Goal: Transaction & Acquisition: Purchase product/service

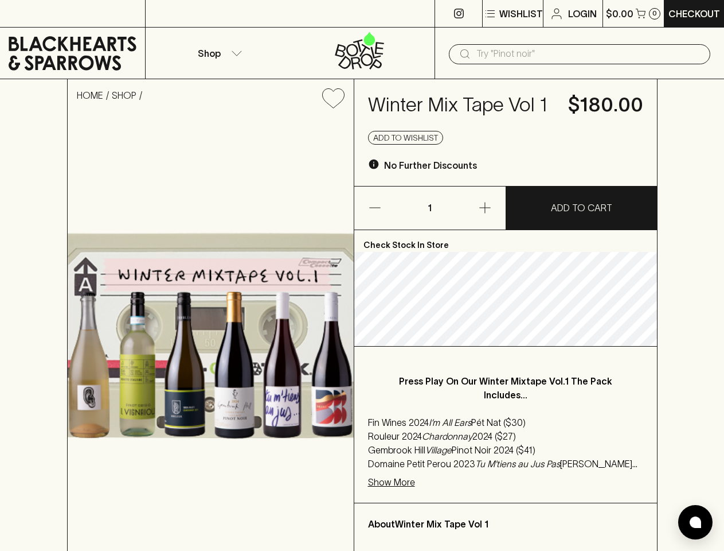
click at [512, 14] on p "Wishlist" at bounding box center [522, 14] width 44 height 14
click at [385, 208] on button "button" at bounding box center [385, 207] width 62 height 43
click at [475, 208] on button "button" at bounding box center [475, 207] width 62 height 43
click at [582, 208] on p "ADD TO CART" at bounding box center [581, 208] width 61 height 14
